Goal: Find specific page/section: Find specific page/section

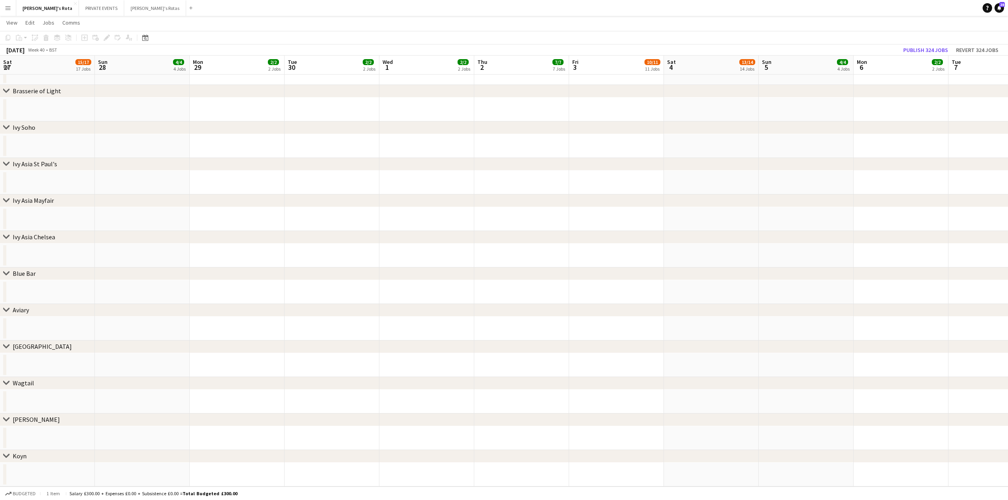
scroll to position [0, 263]
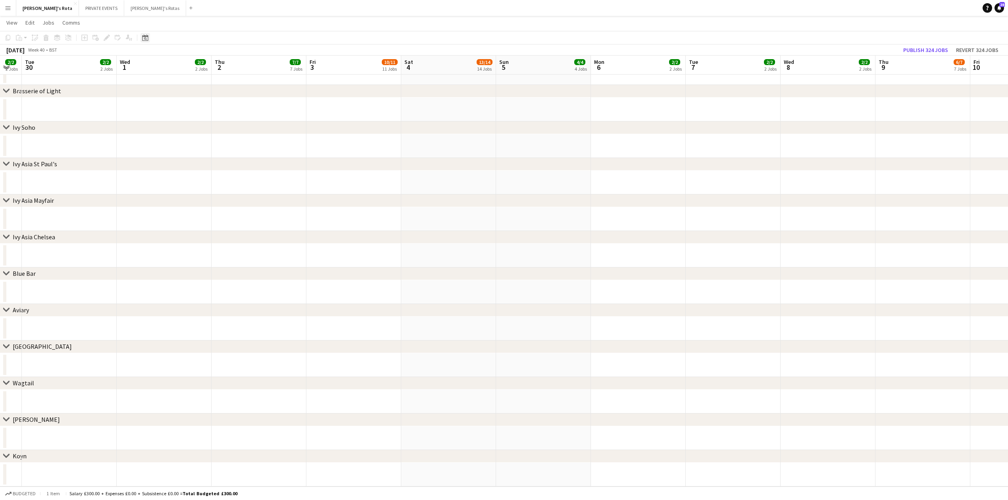
click at [142, 37] on icon at bounding box center [145, 38] width 6 height 6
click at [198, 152] on button "[DATE]" at bounding box center [201, 153] width 23 height 13
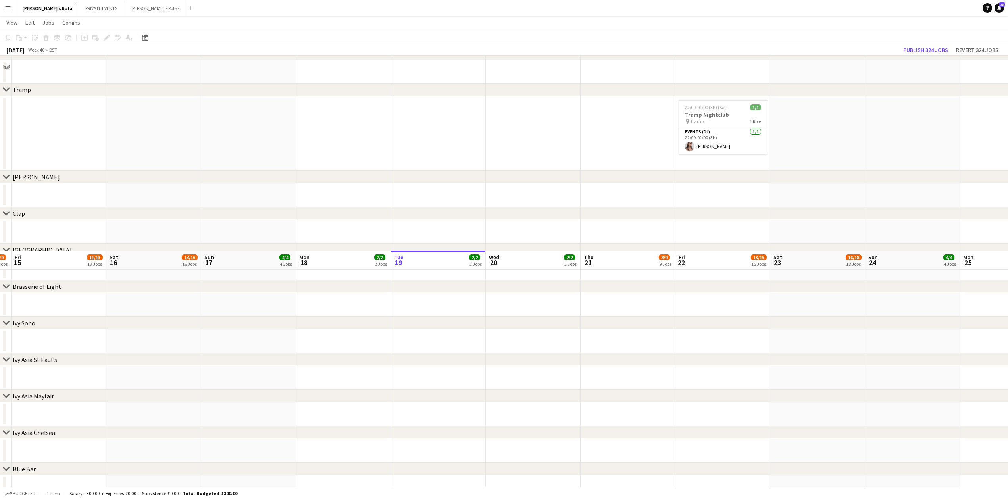
scroll to position [1798, 0]
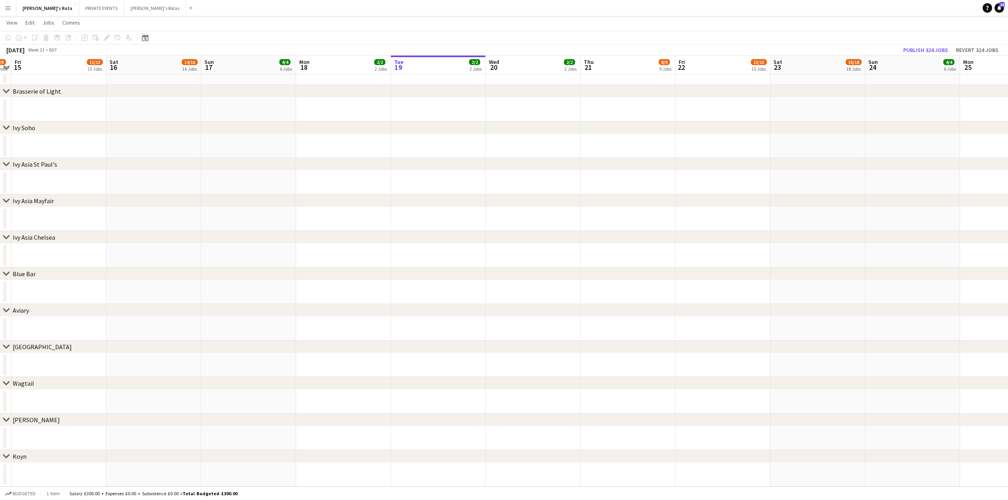
click at [140, 35] on div "Date picker" at bounding box center [145, 38] width 10 height 10
click at [201, 152] on button "[DATE]" at bounding box center [201, 153] width 23 height 13
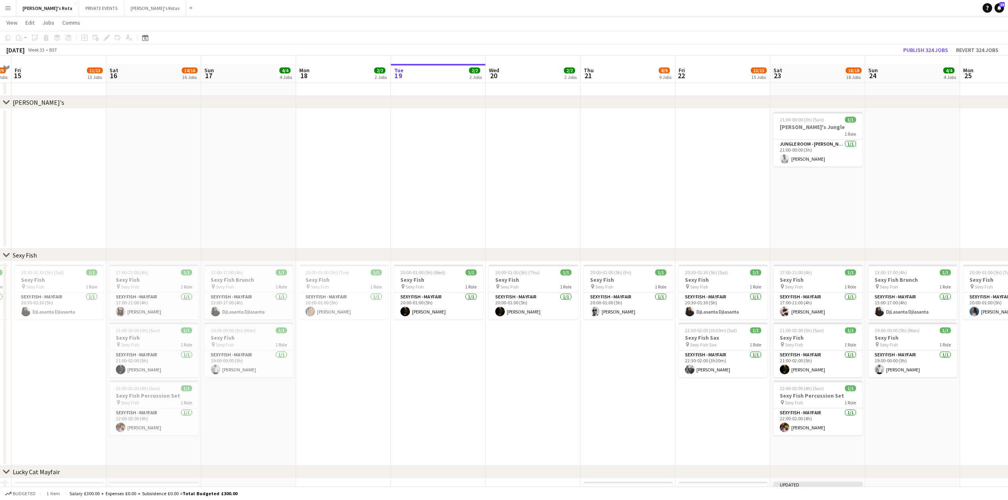
scroll to position [0, 0]
